Goal: Find specific page/section: Find specific page/section

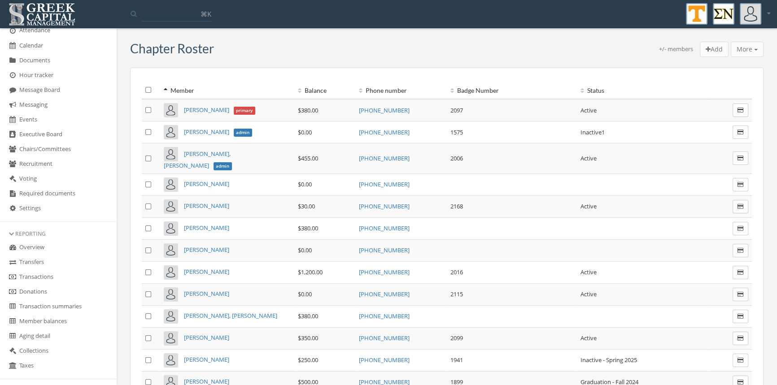
scroll to position [191, 0]
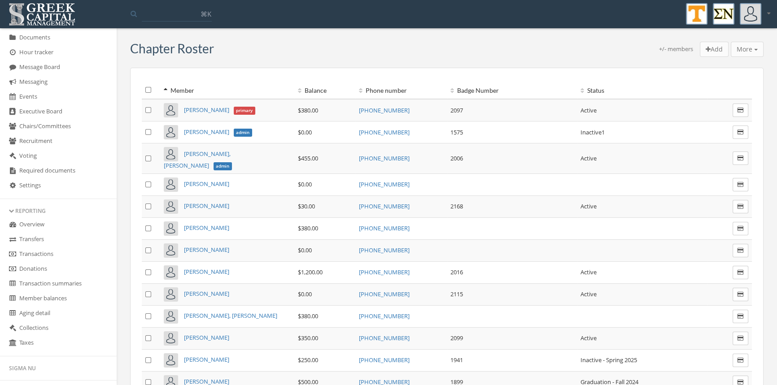
click at [49, 248] on link "Transactions" at bounding box center [58, 254] width 117 height 15
click at [50, 272] on link "Transactions" at bounding box center [58, 269] width 117 height 15
